Goal: Task Accomplishment & Management: Complete application form

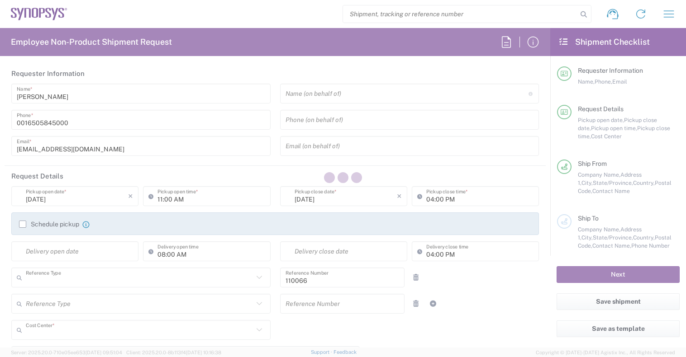
type input "Department"
type input "US01, CIO, IT, ESS2 110066"
type input "[US_STATE]"
type input "[GEOGRAPHIC_DATA]"
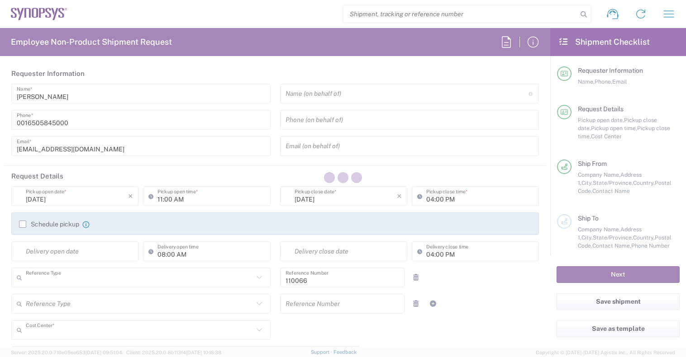
type input "Delivered at Place"
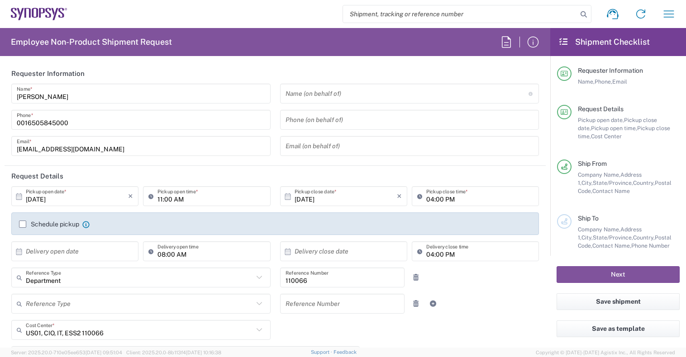
type input "Headquarters USSV"
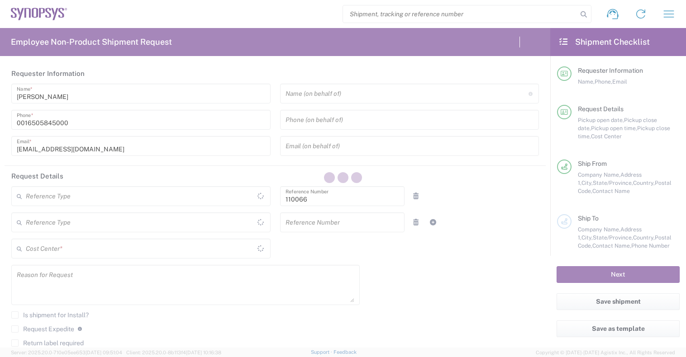
type input "Department"
type input "US01, CIO, IT, ESS2 110066"
type input "Delivered at Place"
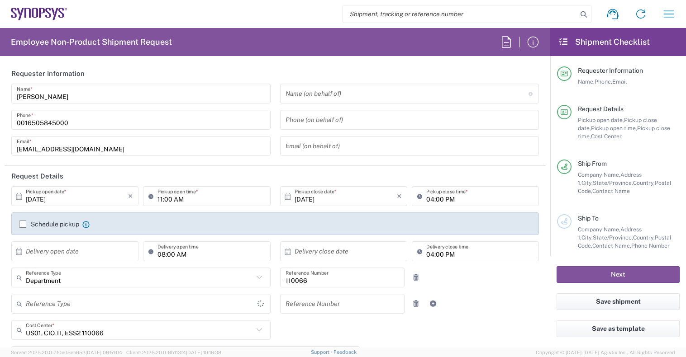
type input "California"
type input "United States"
type input "Headquarters USSV"
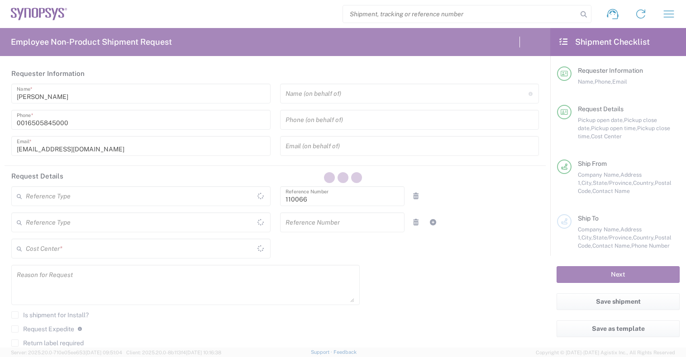
type input "Department"
type input "Delivered at Place"
type input "US01, CIO, IT, ESS2 110066"
type input "[US_STATE]"
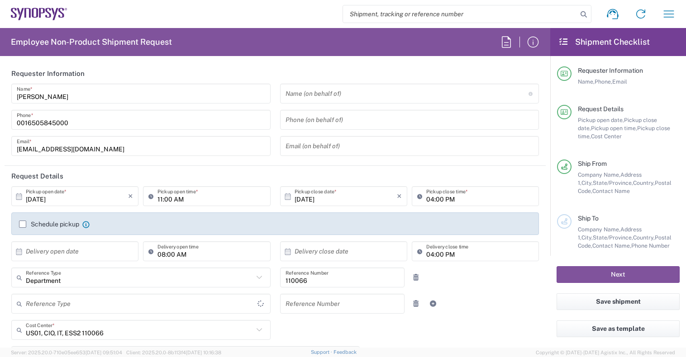
type input "[GEOGRAPHIC_DATA]"
type input "Headquarters USSV"
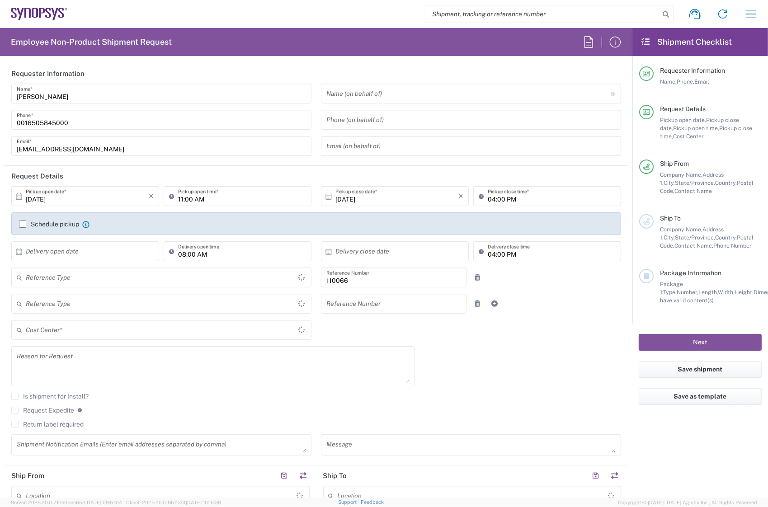
type input "Department"
type input "US01, CIO, IT, ESS2 110066"
type input "Delivered at Place"
type input "[GEOGRAPHIC_DATA]"
type input "[US_STATE]"
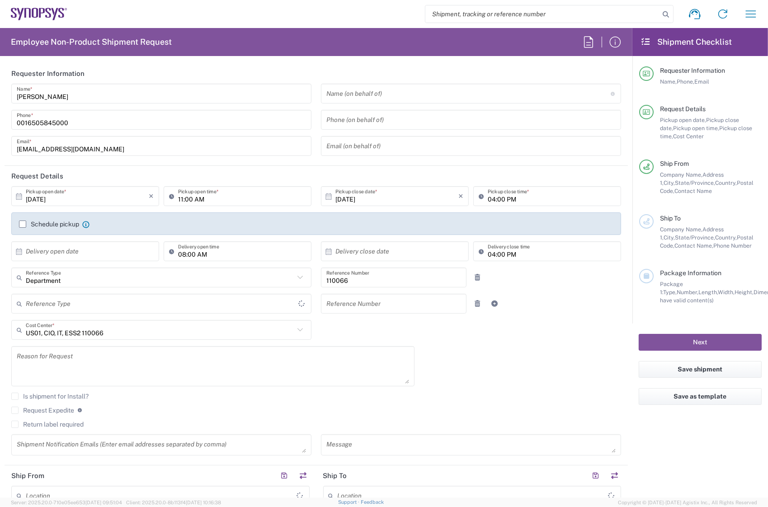
type input "[GEOGRAPHIC_DATA]"
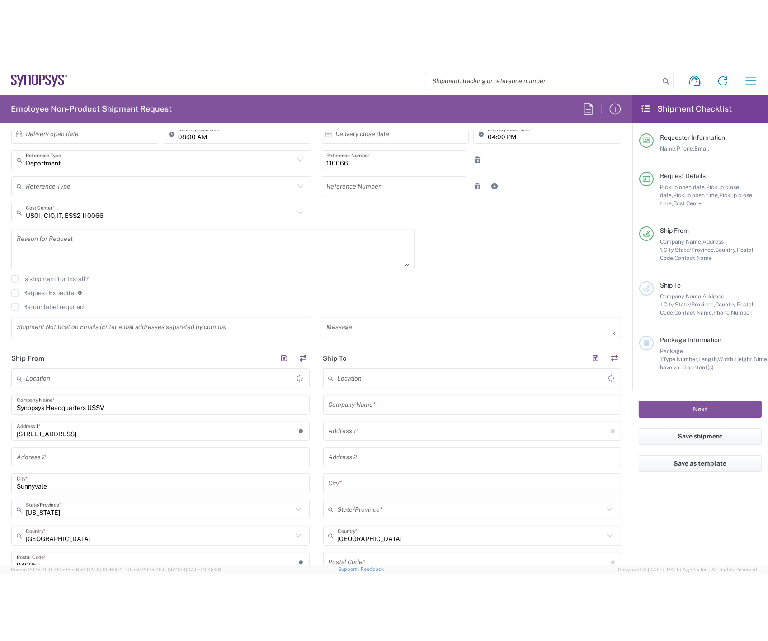
scroll to position [226, 0]
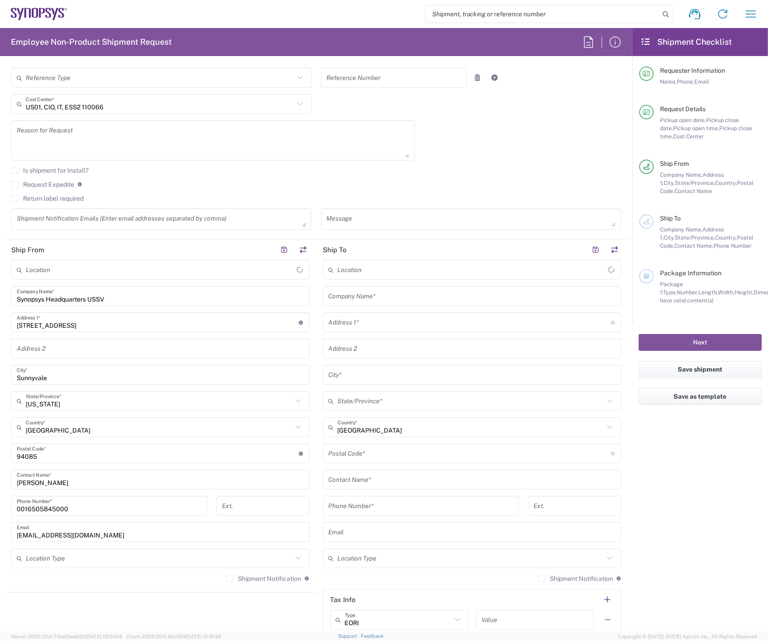
type input "Headquarters USSV"
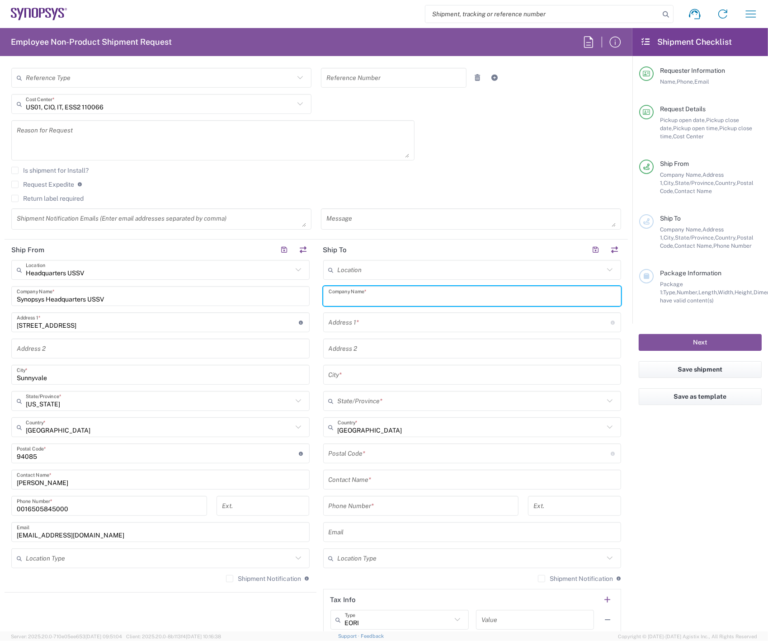
click at [387, 296] on input "text" at bounding box center [473, 297] width 288 height 16
type input "Synopsys"
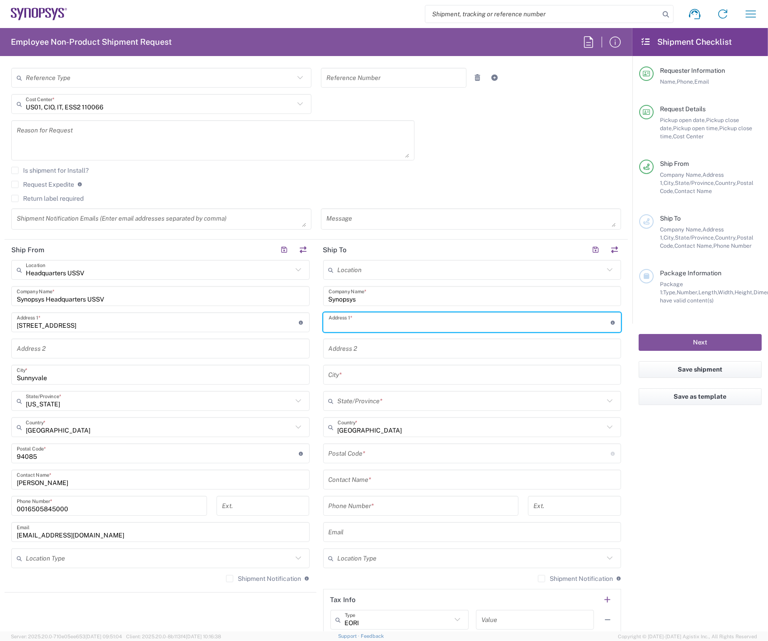
paste input "221 Pineywoods st."
type input "221 Pineywoods st."
click at [388, 352] on input "text" at bounding box center [473, 349] width 288 height 16
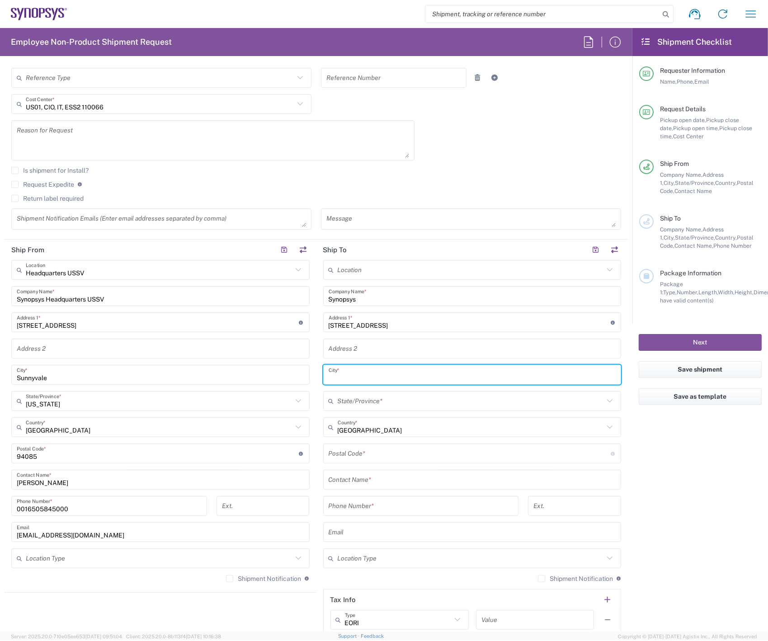
click at [376, 375] on input "text" at bounding box center [473, 375] width 288 height 16
paste input "Saint Cloud, FL. 34772"
click at [390, 375] on input "Saint Cloud, FL. 34772" at bounding box center [473, 375] width 288 height 16
click at [381, 375] on input "Saint Cloud, FL. 34772" at bounding box center [473, 375] width 288 height 16
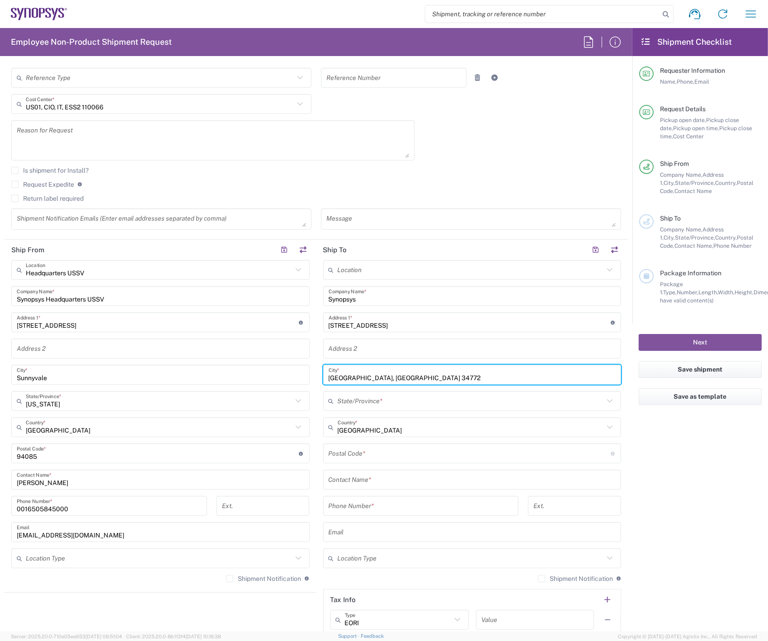
click at [381, 375] on input "Saint Cloud, FL. 34772" at bounding box center [473, 375] width 288 height 16
type input "Saint Cloud, FL."
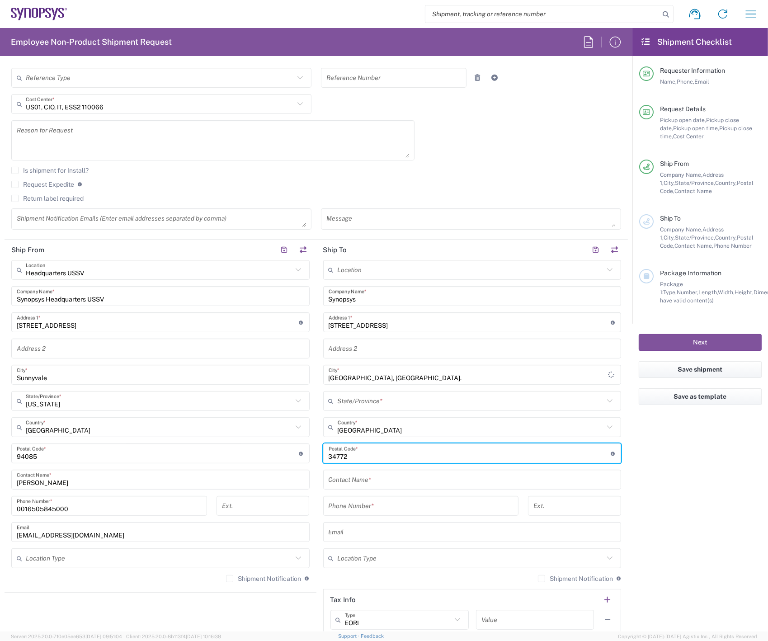
type input "34772"
click at [379, 371] on input "Saint Cloud, FL." at bounding box center [468, 375] width 279 height 16
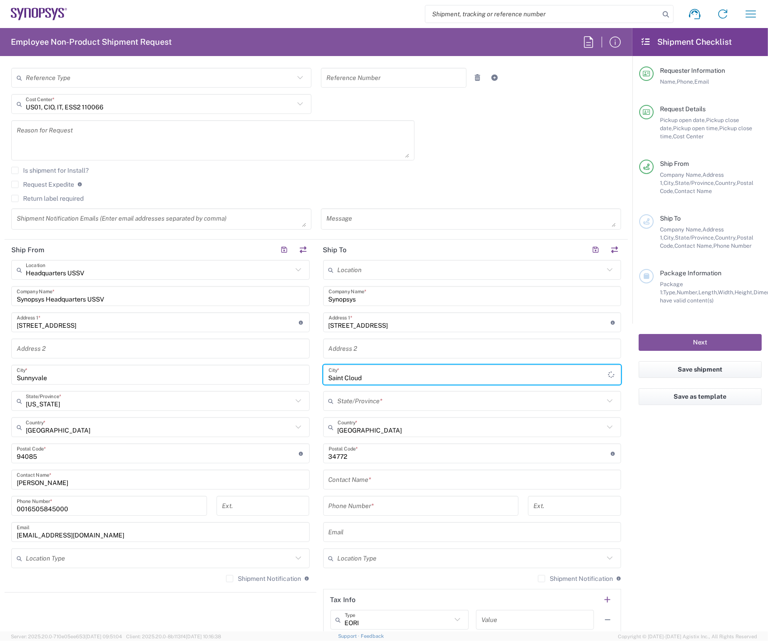
type input "Saint Cloud"
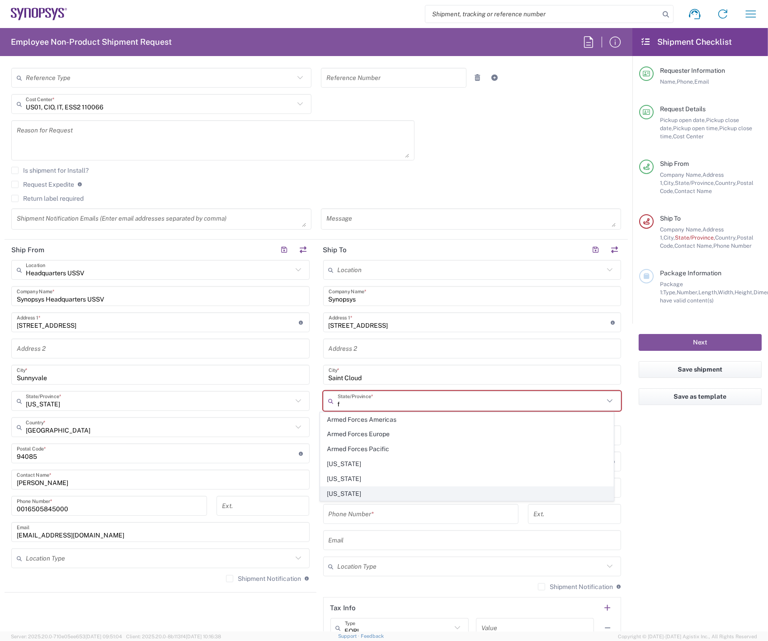
click at [360, 489] on span "[US_STATE]" at bounding box center [467, 494] width 293 height 14
type input "[US_STATE]"
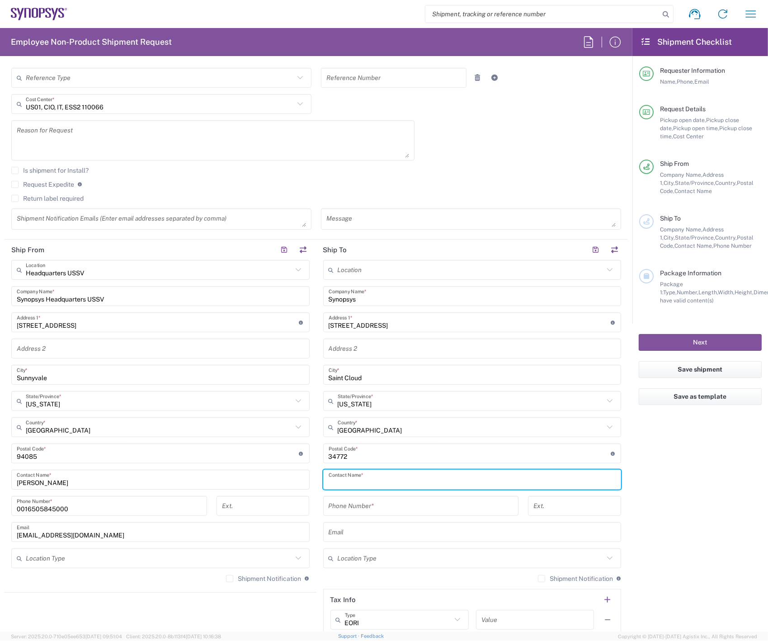
click at [378, 483] on input "text" at bounding box center [473, 480] width 288 height 16
type input "Robert Ikeoka"
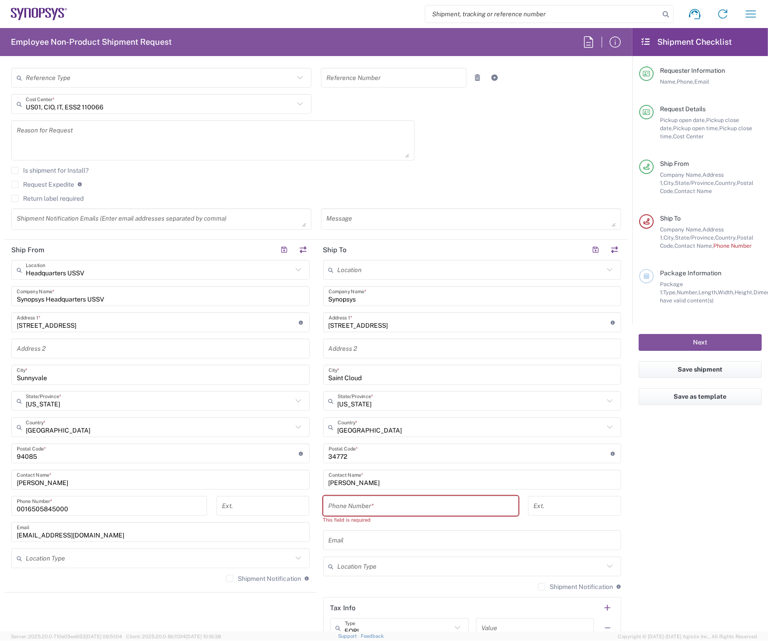
click at [360, 502] on input "tel" at bounding box center [421, 506] width 185 height 16
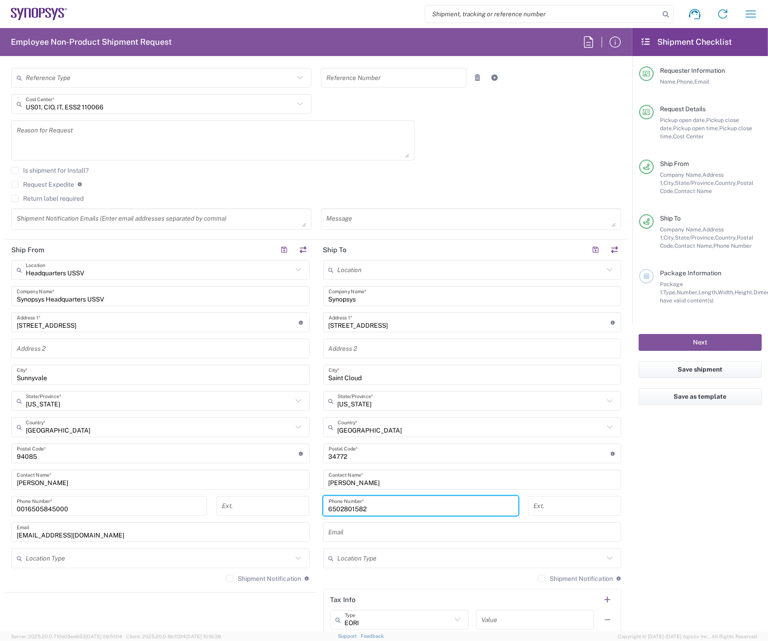
type input "6502801582"
click at [317, 507] on main "Location Aachen DE04 Agrate Brianza IT01 Aschheim DE02 Atlanta US60 Austin US26…" at bounding box center [473, 450] width 312 height 380
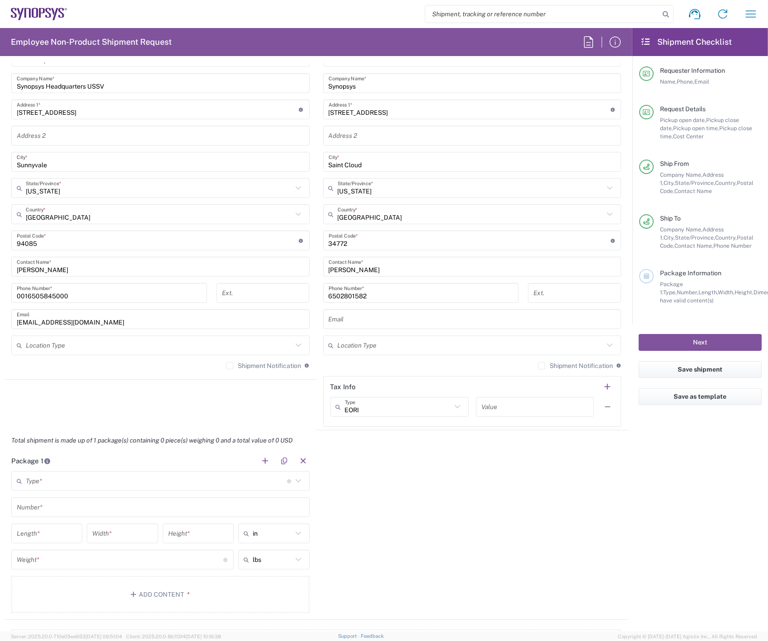
scroll to position [452, 0]
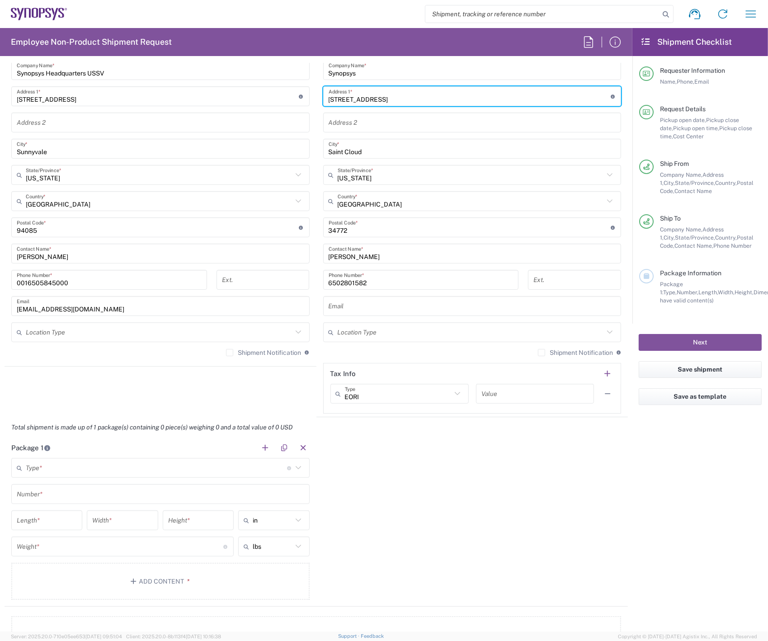
click at [373, 98] on input "221 Pineywoods st." at bounding box center [470, 97] width 282 height 16
type input "221 Pineywoods St."
click at [323, 432] on div "Total shipment is made up of 1 package(s) containing 0 piece(s) weighing 0 and …" at bounding box center [316, 427] width 633 height 20
click at [317, 354] on main "Location Aachen DE04 Agrate Brianza IT01 Aschheim DE02 Atlanta US60 Austin US26…" at bounding box center [473, 224] width 312 height 380
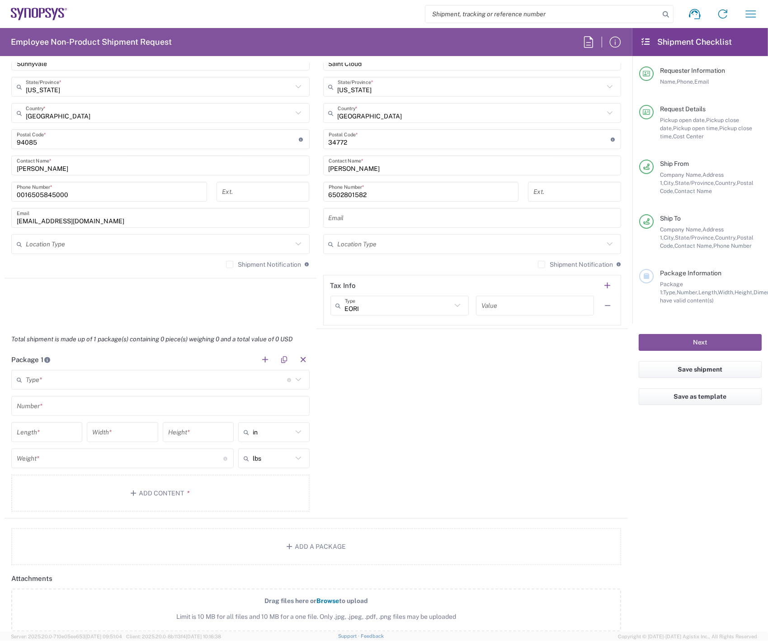
scroll to position [543, 0]
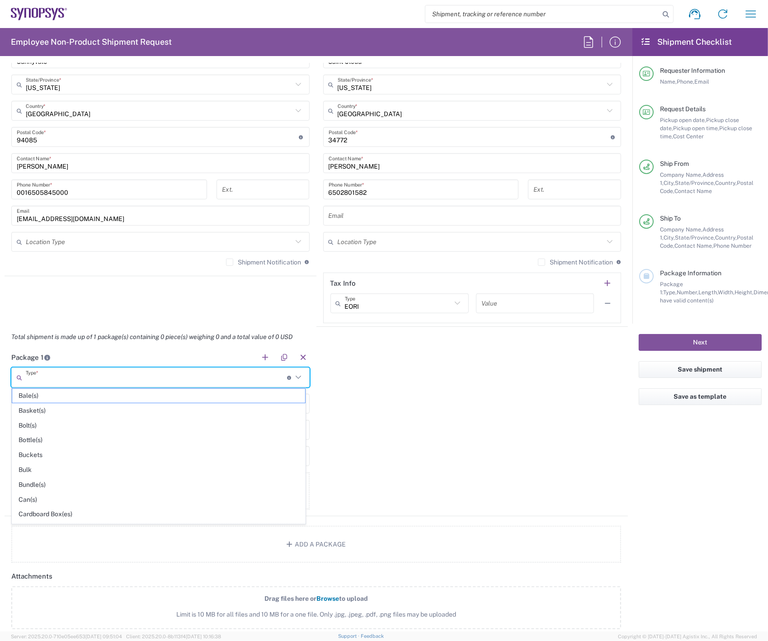
click at [90, 379] on input "text" at bounding box center [156, 378] width 261 height 16
click at [60, 507] on span "Cardboard Box(es)" at bounding box center [158, 514] width 293 height 14
type input "Cardboard Box(es)"
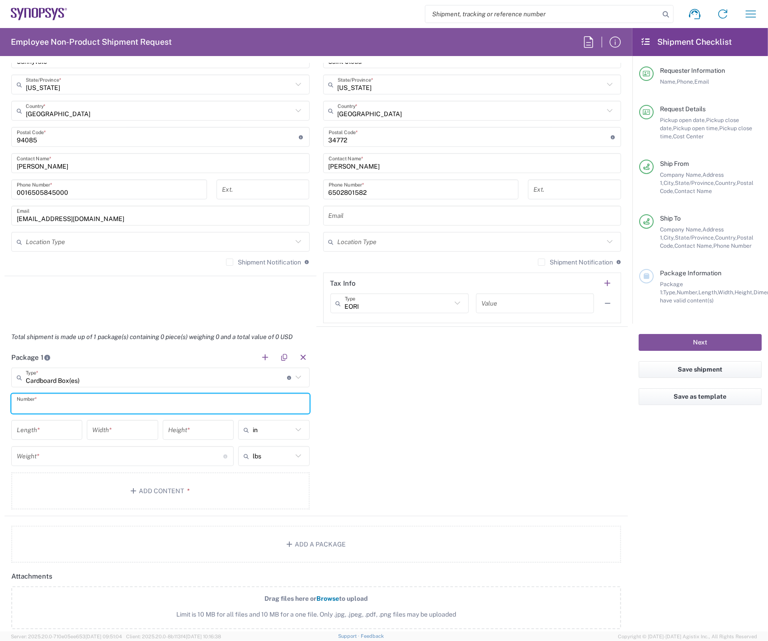
click at [51, 409] on input "text" at bounding box center [161, 404] width 288 height 16
type input "1"
click at [40, 428] on input "number" at bounding box center [47, 430] width 60 height 16
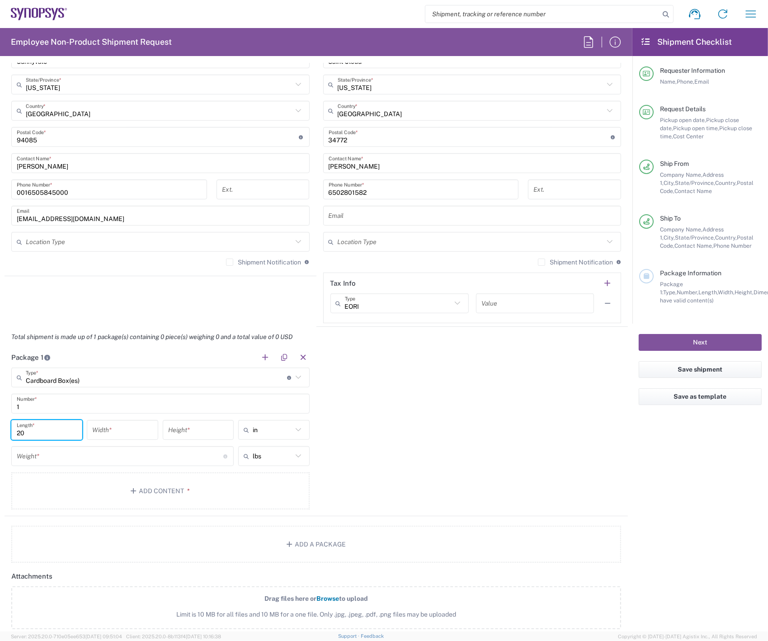
type input "20"
type input "16"
type input "8.5"
type input "in"
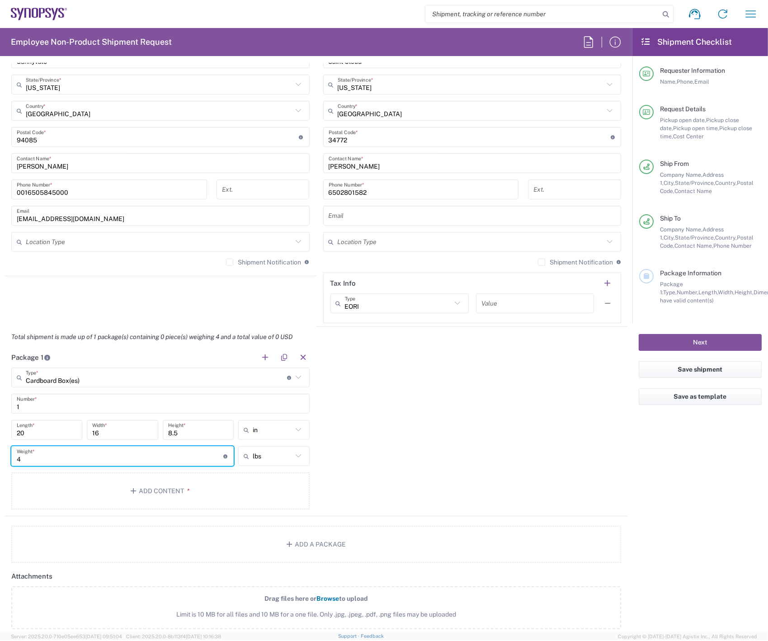
type input "4"
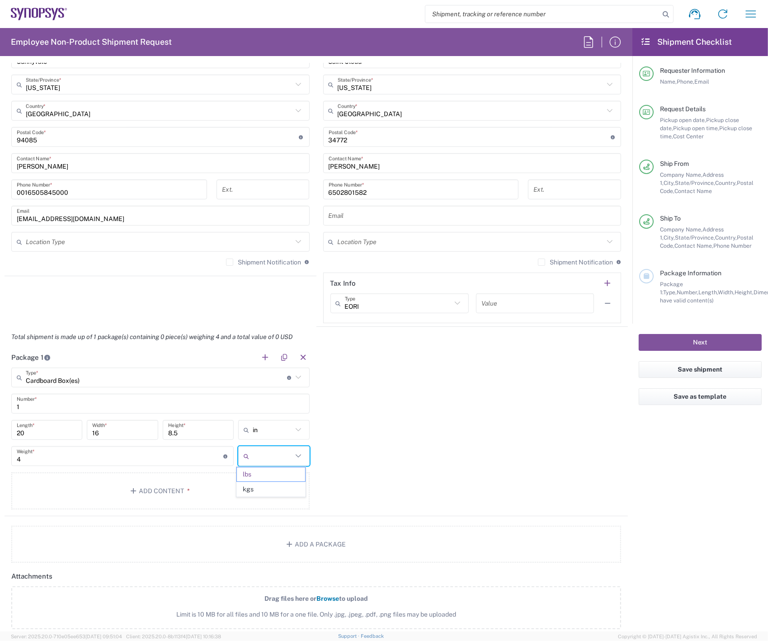
type input "lbs"
click at [147, 491] on button "Add Content *" at bounding box center [160, 491] width 298 height 37
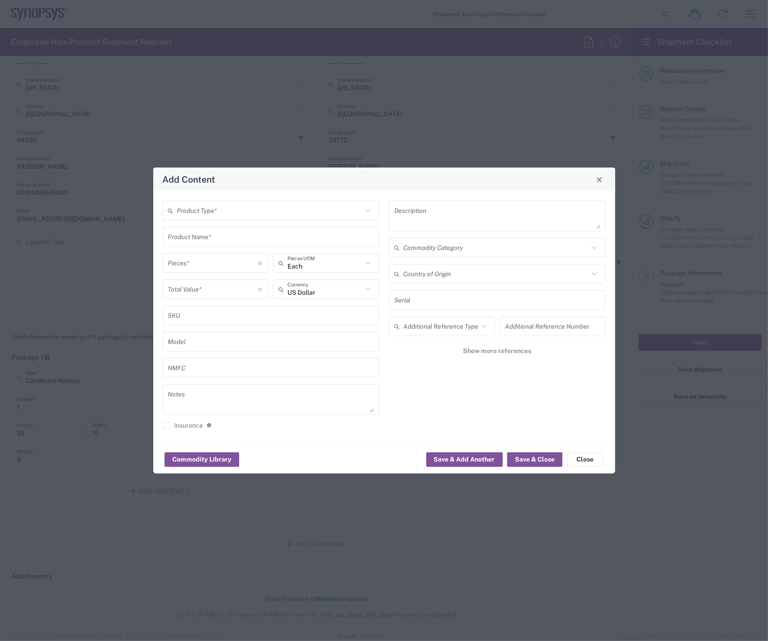
click at [365, 204] on div "Product Type *" at bounding box center [271, 211] width 217 height 20
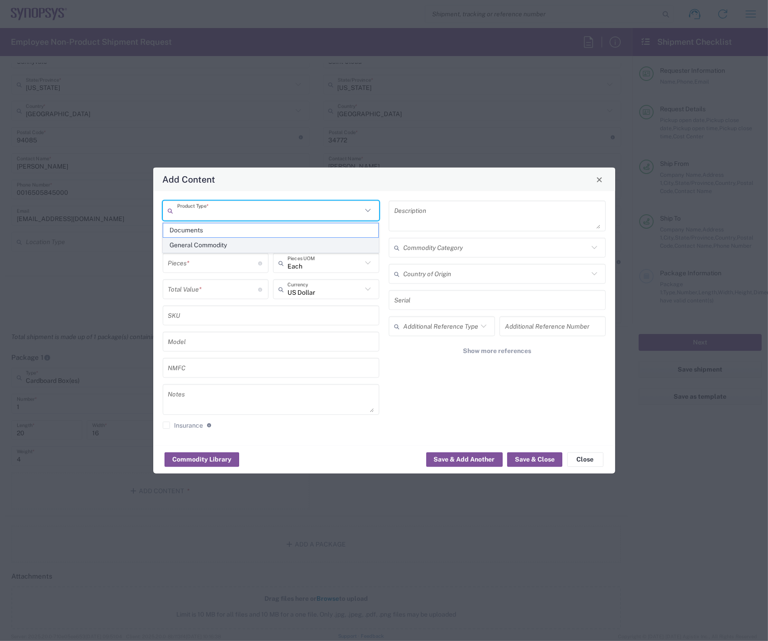
click at [206, 244] on span "General Commodity" at bounding box center [270, 245] width 215 height 14
type input "General Commodity"
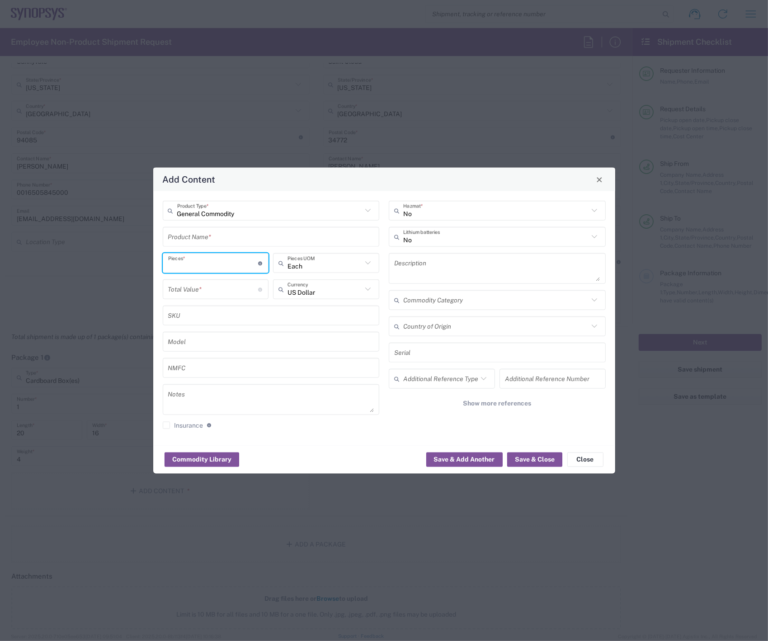
click at [218, 265] on input "number" at bounding box center [213, 263] width 90 height 16
type input "1"
click at [209, 289] on input "number" at bounding box center [213, 289] width 90 height 16
type input "1500"
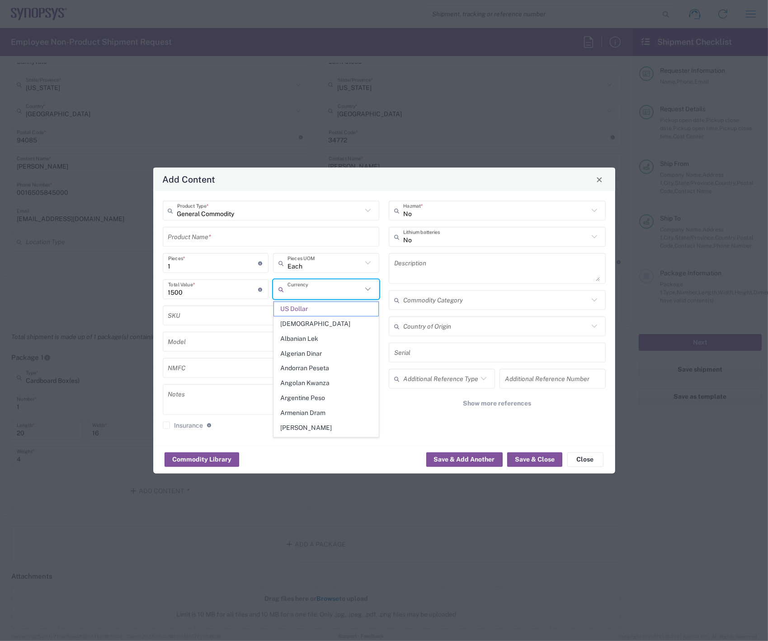
click at [387, 285] on div "No Hazmat * No Lithium batteries Description Commodity Category Country of Orig…" at bounding box center [497, 318] width 227 height 235
type input "US Dollar"
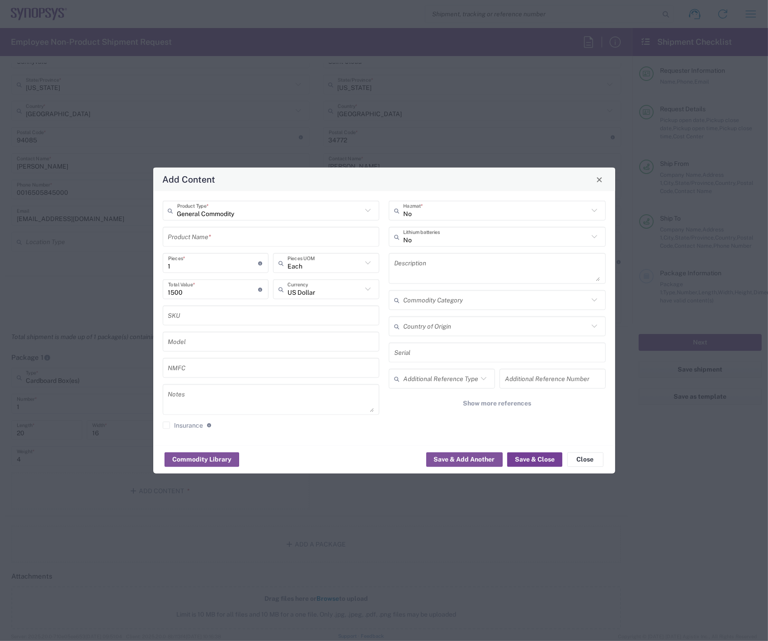
click at [535, 458] on button "Save & Close" at bounding box center [534, 459] width 55 height 14
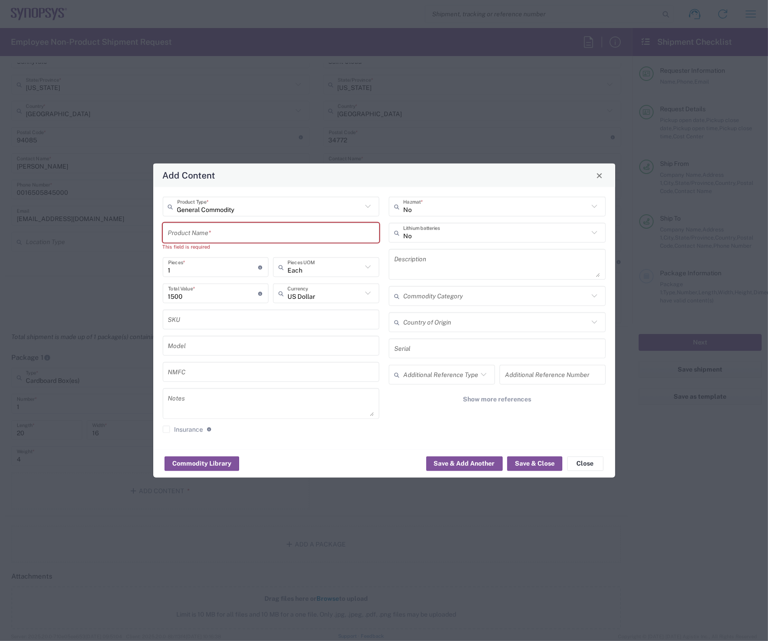
click at [212, 236] on input "text" at bounding box center [271, 233] width 206 height 16
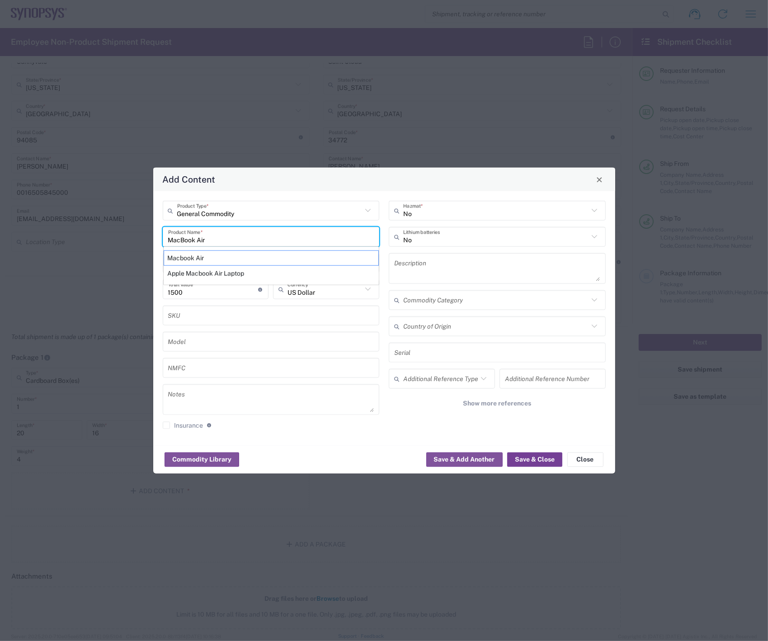
type input "MacBook Air"
click at [545, 460] on button "Save & Close" at bounding box center [534, 459] width 55 height 14
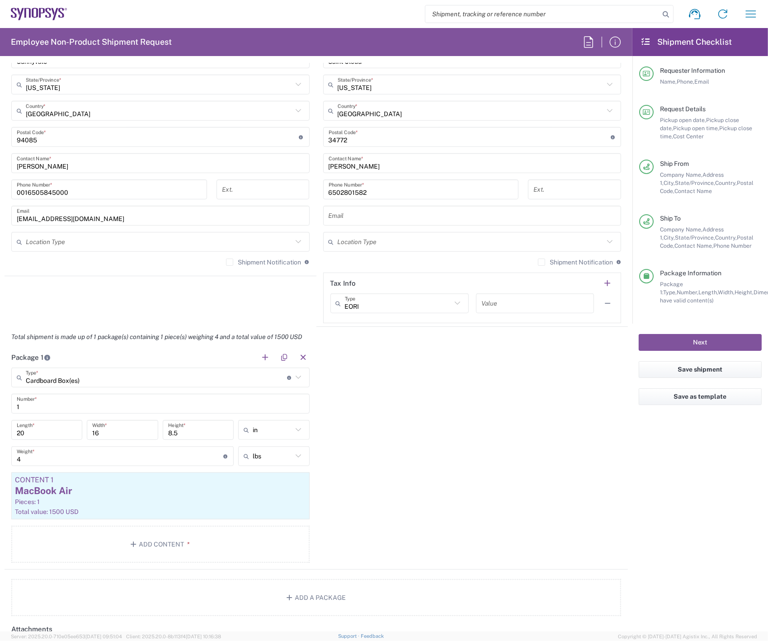
click at [400, 427] on div "Package 1 Cardboard Box(es) Type * Material used to package goods Bale(s) Baske…" at bounding box center [317, 458] width 624 height 223
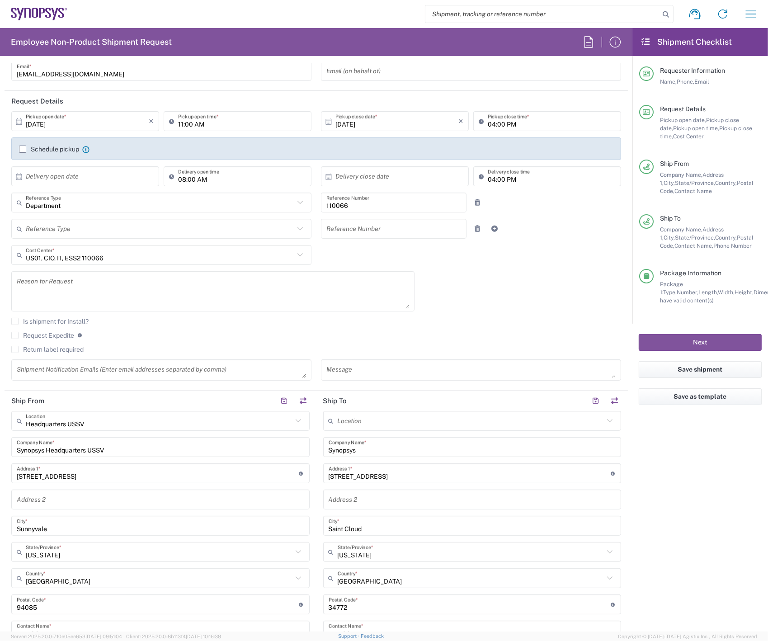
scroll to position [55, 0]
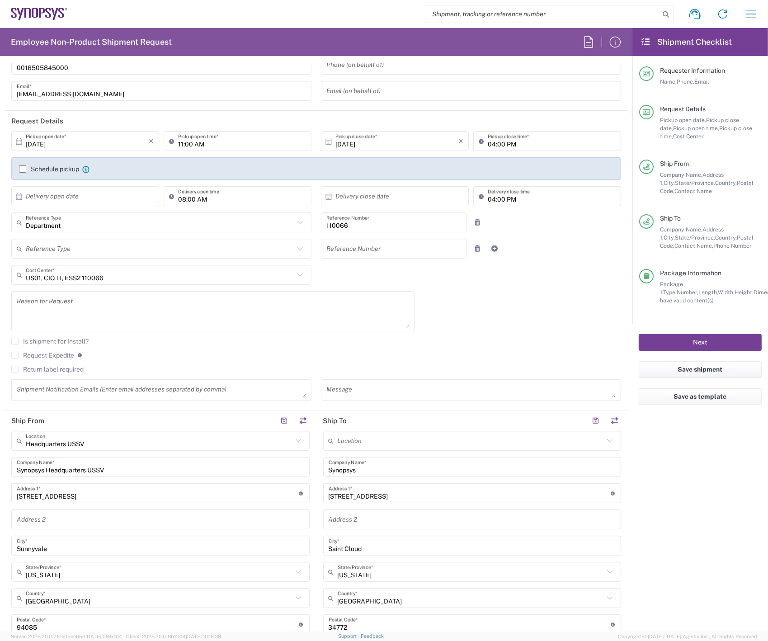
click at [694, 340] on button "Next" at bounding box center [700, 342] width 123 height 17
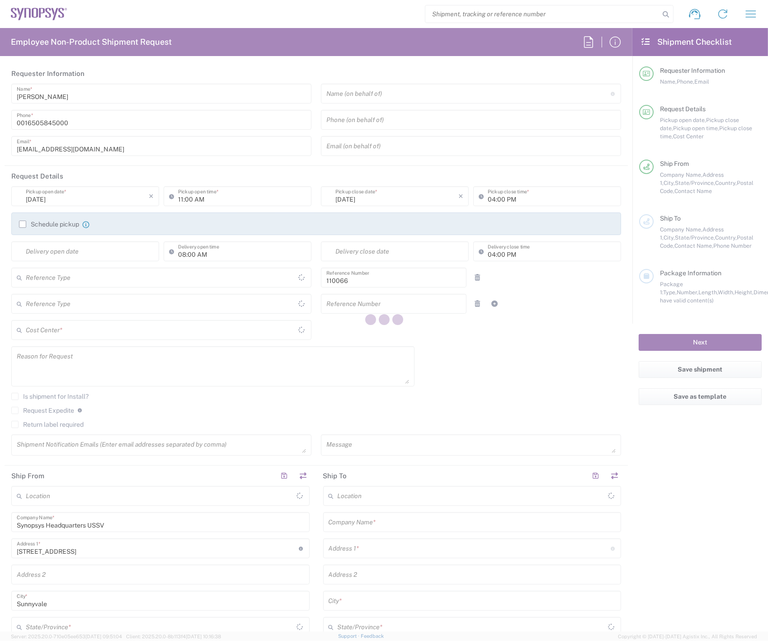
type input "Department"
type input "US01, CIO, IT, ESS2 110066"
type input "Delivered at Place"
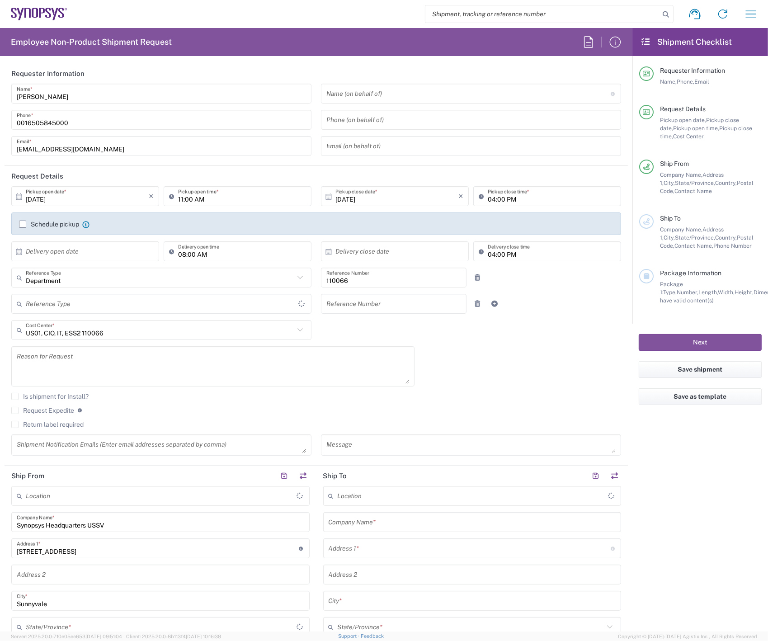
type input "[US_STATE]"
type input "[GEOGRAPHIC_DATA]"
type input "Headquarters USSV"
